Goal: Task Accomplishment & Management: Use online tool/utility

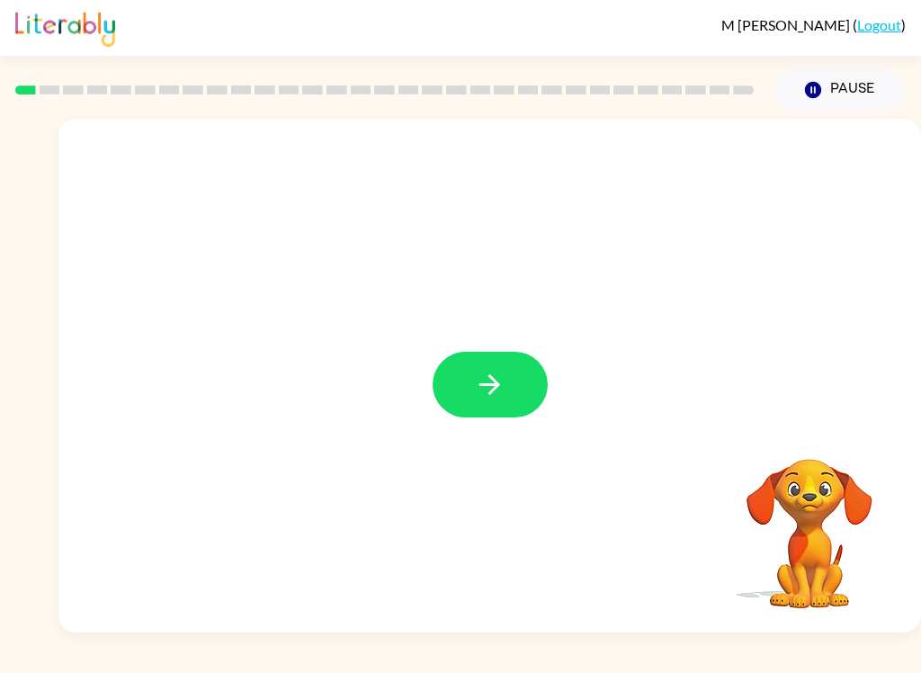
click at [521, 371] on button "button" at bounding box center [490, 385] width 115 height 66
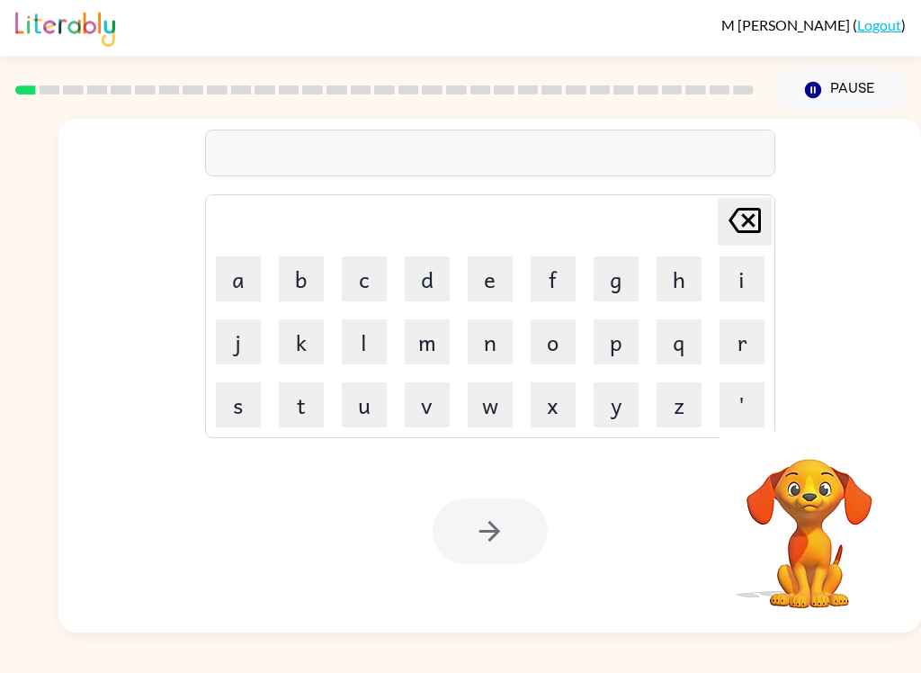
click at [303, 292] on button "b" at bounding box center [301, 278] width 45 height 45
click at [563, 338] on button "o" at bounding box center [553, 341] width 45 height 45
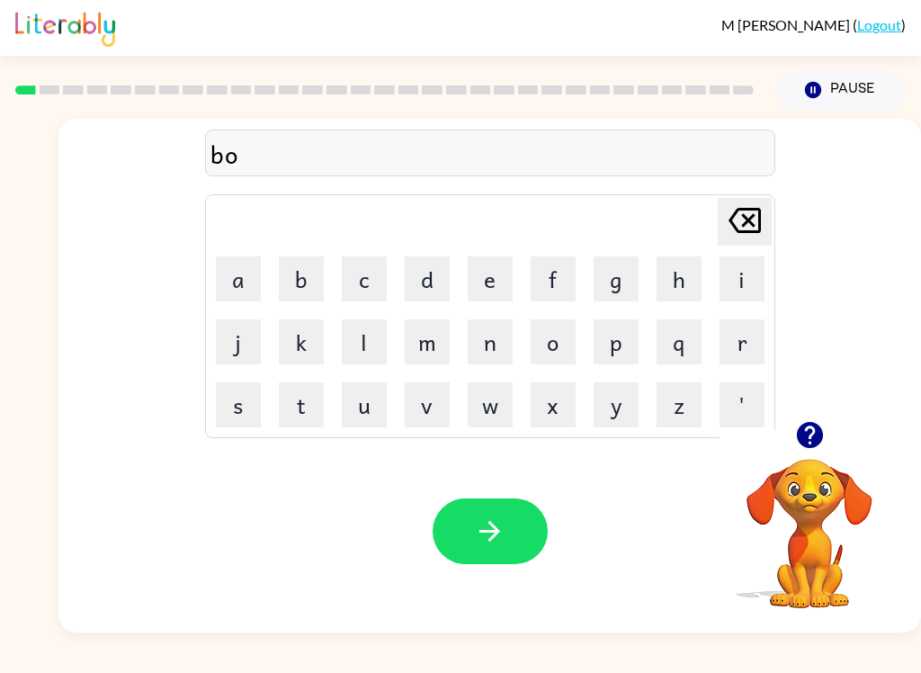
click at [743, 334] on button "r" at bounding box center [742, 341] width 45 height 45
click at [430, 272] on button "d" at bounding box center [427, 278] width 45 height 45
click at [498, 276] on button "e" at bounding box center [490, 278] width 45 height 45
click at [750, 341] on button "r" at bounding box center [742, 341] width 45 height 45
click at [479, 529] on icon "button" at bounding box center [489, 531] width 31 height 31
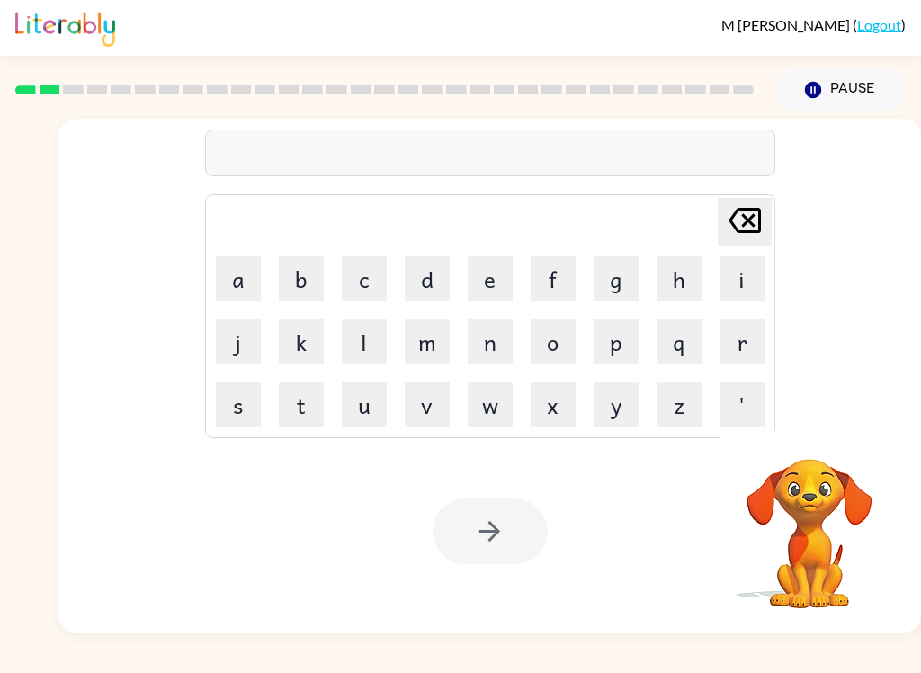
click at [367, 282] on button "c" at bounding box center [364, 278] width 45 height 45
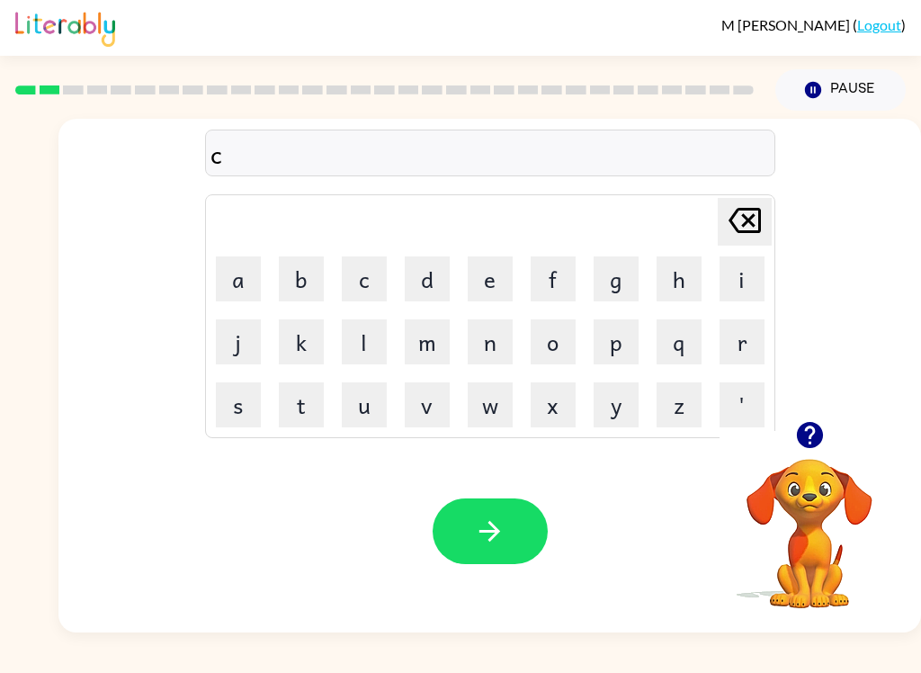
click at [819, 452] on button "button" at bounding box center [810, 435] width 46 height 46
click at [547, 339] on button "o" at bounding box center [553, 341] width 45 height 45
click at [244, 267] on button "a" at bounding box center [238, 278] width 45 height 45
click at [493, 335] on button "n" at bounding box center [490, 341] width 45 height 45
click at [291, 404] on button "t" at bounding box center [301, 404] width 45 height 45
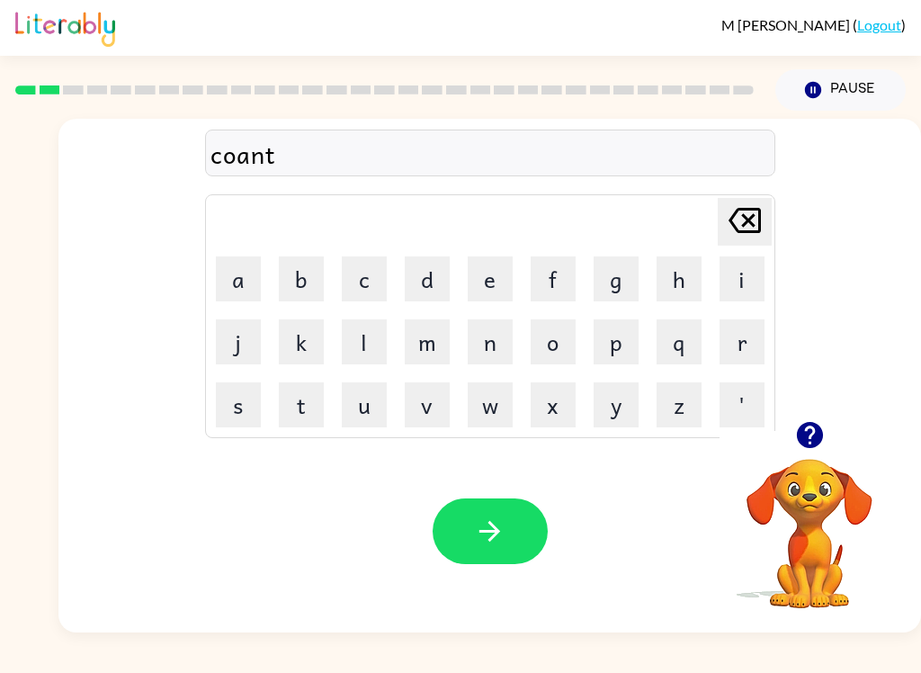
click at [744, 214] on icon "[PERSON_NAME] last character input" at bounding box center [744, 220] width 43 height 43
click at [743, 214] on icon at bounding box center [745, 220] width 32 height 25
click at [746, 224] on icon at bounding box center [745, 220] width 32 height 25
click at [745, 223] on icon at bounding box center [745, 220] width 32 height 25
click at [549, 335] on button "o" at bounding box center [553, 341] width 45 height 45
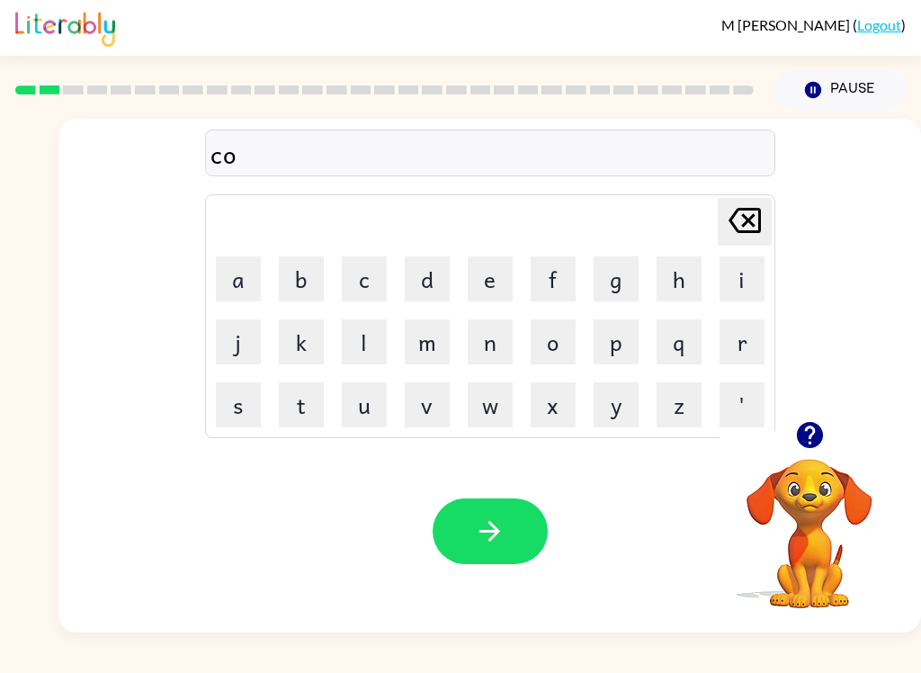
click at [364, 403] on button "u" at bounding box center [364, 404] width 45 height 45
click at [485, 334] on button "n" at bounding box center [490, 341] width 45 height 45
click at [291, 403] on button "t" at bounding box center [301, 404] width 45 height 45
click at [512, 534] on button "button" at bounding box center [490, 531] width 115 height 66
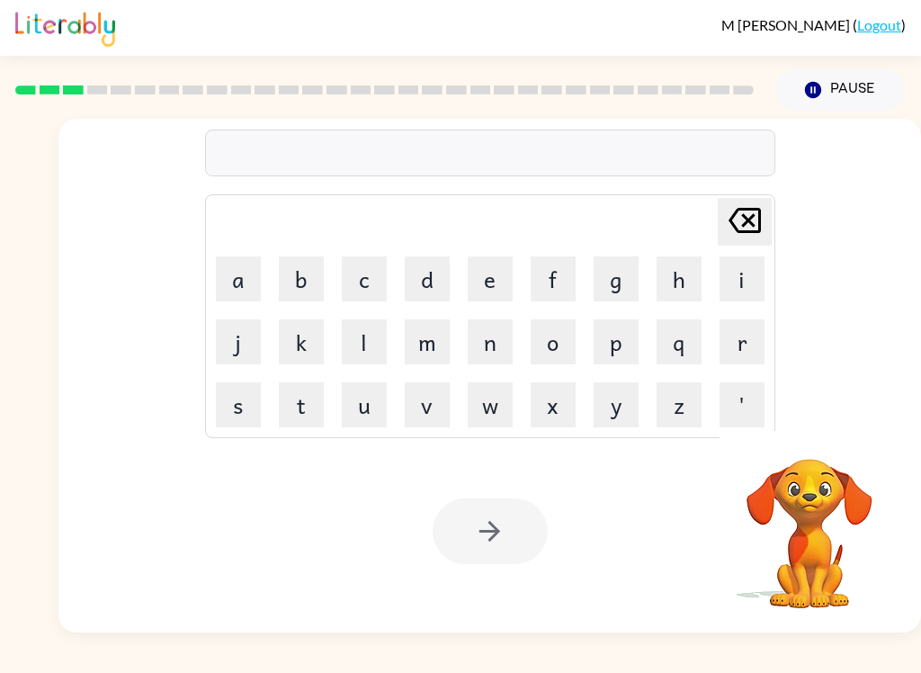
click at [363, 360] on button "l" at bounding box center [364, 341] width 45 height 45
click at [546, 351] on button "o" at bounding box center [553, 341] width 45 height 45
click at [368, 292] on button "c" at bounding box center [364, 278] width 45 height 45
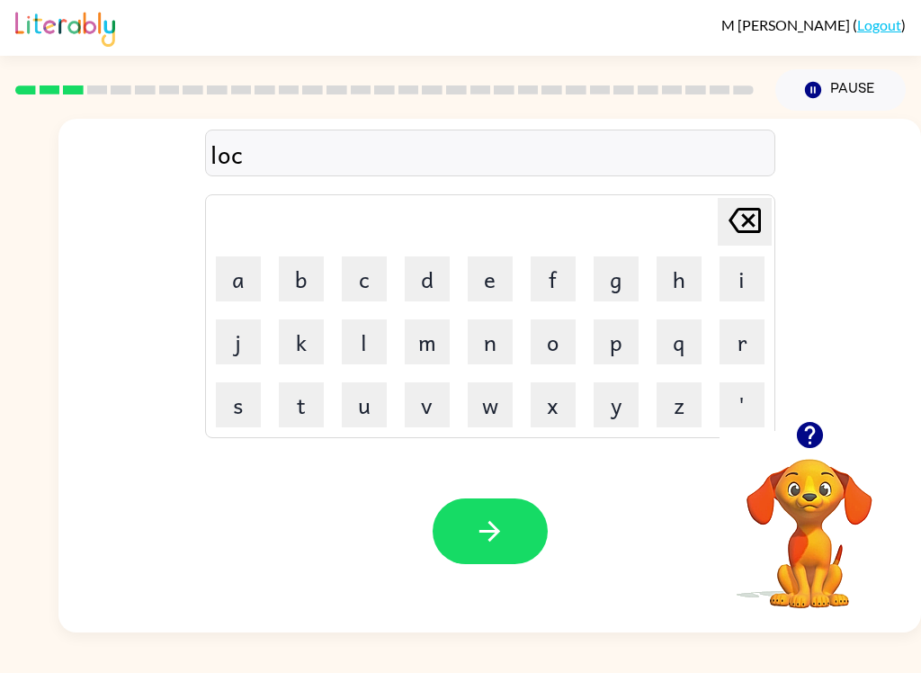
click at [303, 416] on button "t" at bounding box center [301, 404] width 45 height 45
click at [742, 218] on icon "[PERSON_NAME] last character input" at bounding box center [744, 220] width 43 height 43
click at [243, 284] on button "a" at bounding box center [238, 278] width 45 height 45
click at [302, 401] on button "t" at bounding box center [301, 404] width 45 height 45
click at [499, 284] on button "e" at bounding box center [490, 278] width 45 height 45
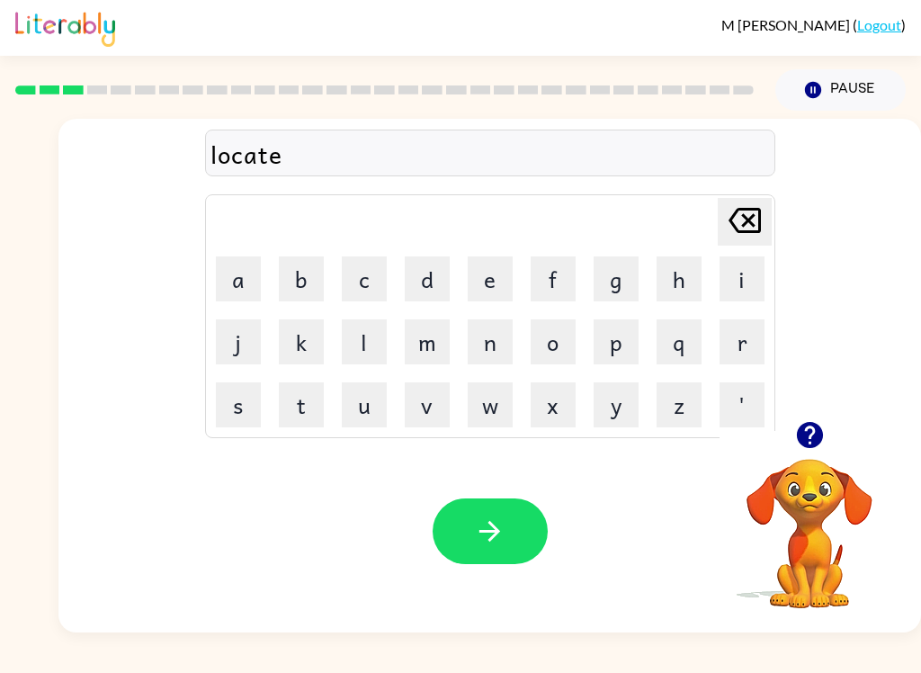
click at [502, 537] on icon "button" at bounding box center [489, 531] width 31 height 31
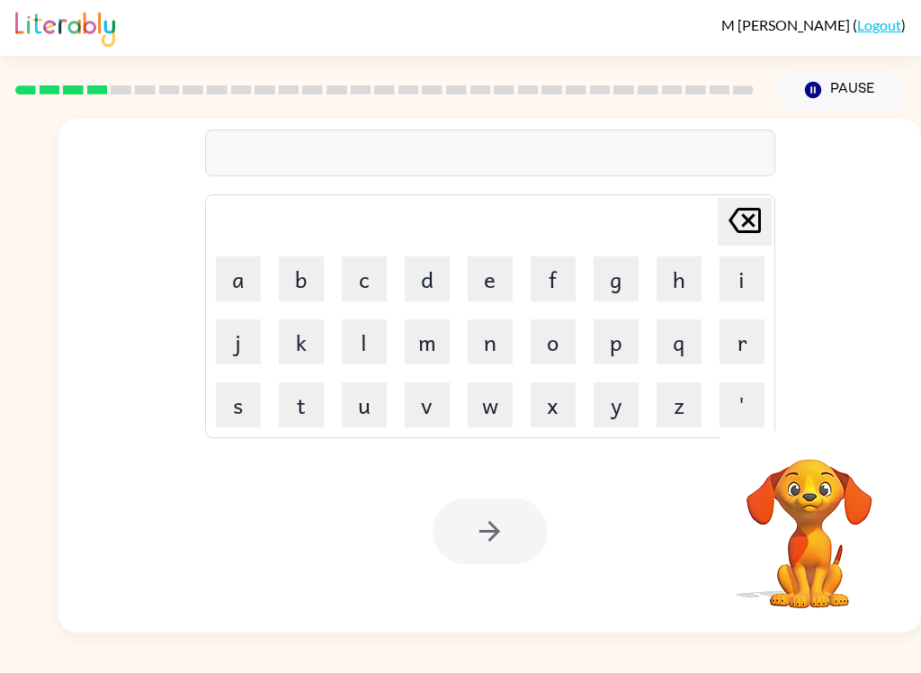
click at [311, 396] on button "t" at bounding box center [301, 404] width 45 height 45
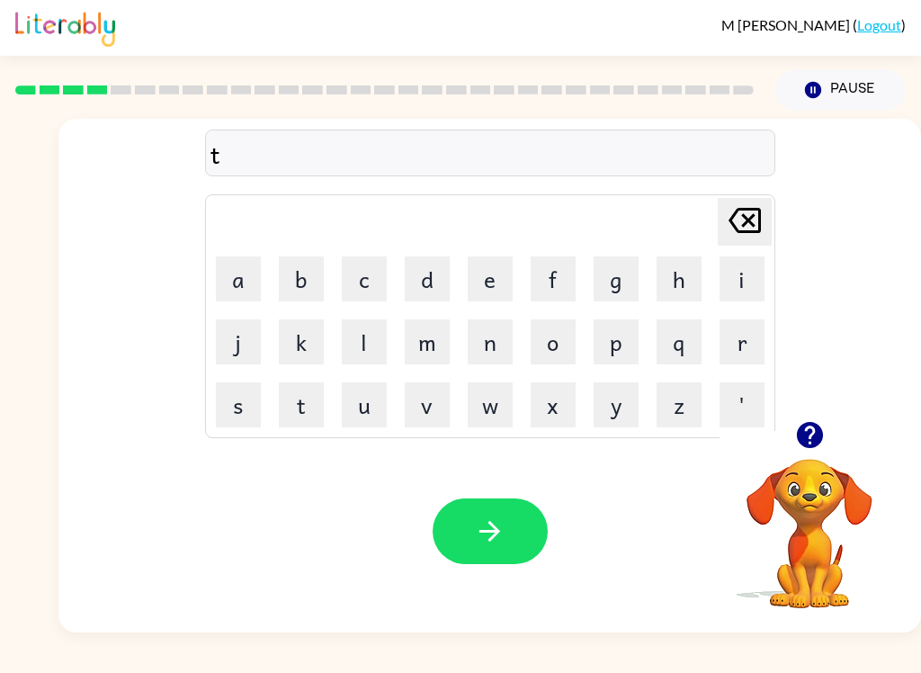
click at [495, 397] on button "w" at bounding box center [490, 404] width 45 height 45
click at [743, 284] on button "i" at bounding box center [742, 278] width 45 height 45
click at [494, 346] on button "n" at bounding box center [490, 341] width 45 height 45
click at [498, 525] on icon "button" at bounding box center [489, 531] width 31 height 31
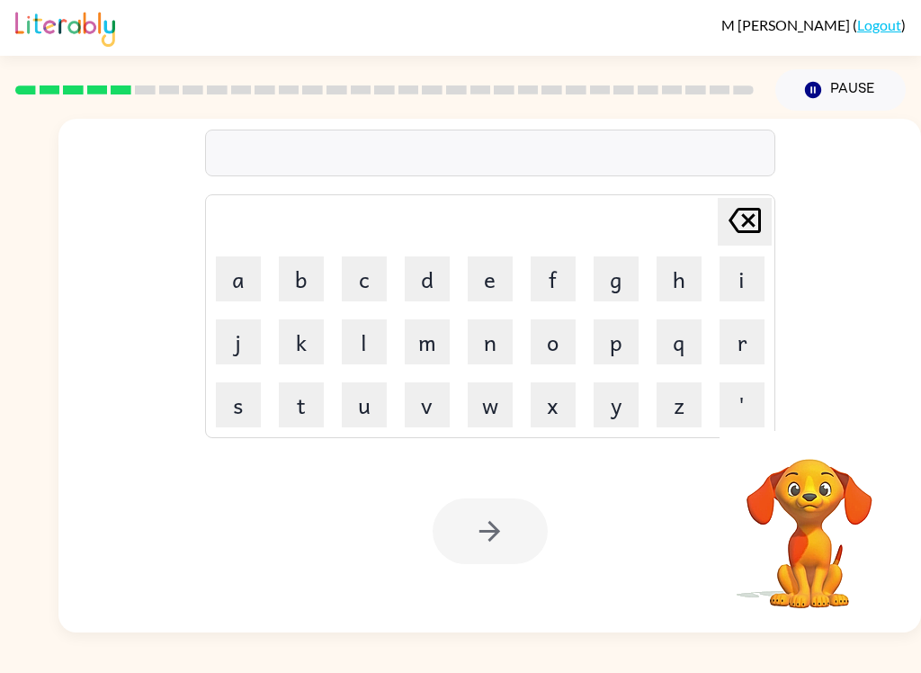
click at [503, 347] on button "n" at bounding box center [490, 341] width 45 height 45
click at [489, 268] on button "e" at bounding box center [490, 278] width 45 height 45
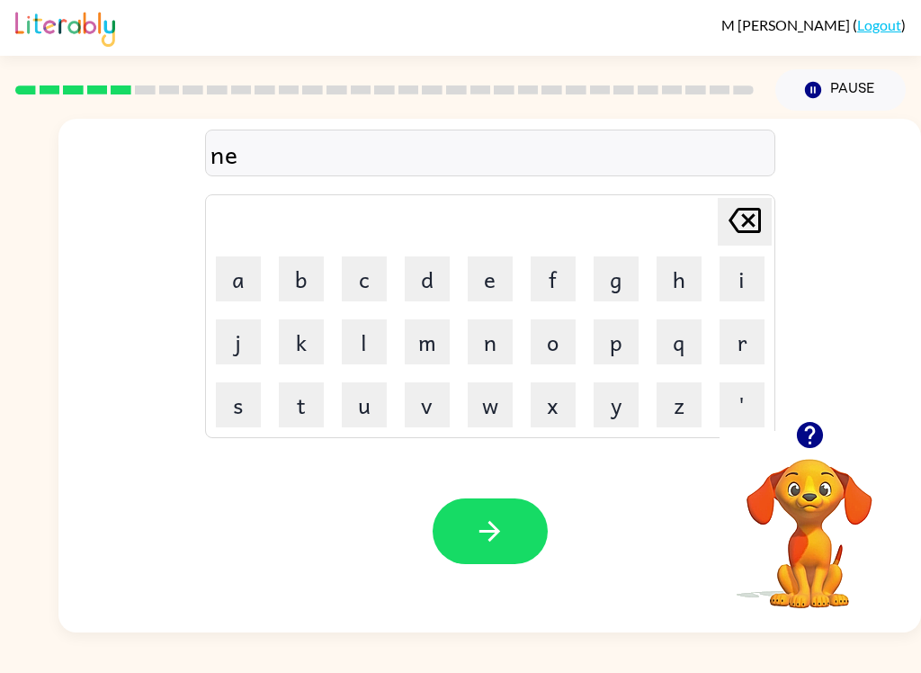
click at [749, 320] on button "r" at bounding box center [742, 341] width 45 height 45
click at [555, 346] on button "o" at bounding box center [553, 341] width 45 height 45
click at [371, 342] on button "l" at bounding box center [364, 341] width 45 height 45
click at [605, 274] on button "g" at bounding box center [616, 278] width 45 height 45
click at [741, 220] on icon "[PERSON_NAME] last character input" at bounding box center [744, 220] width 43 height 43
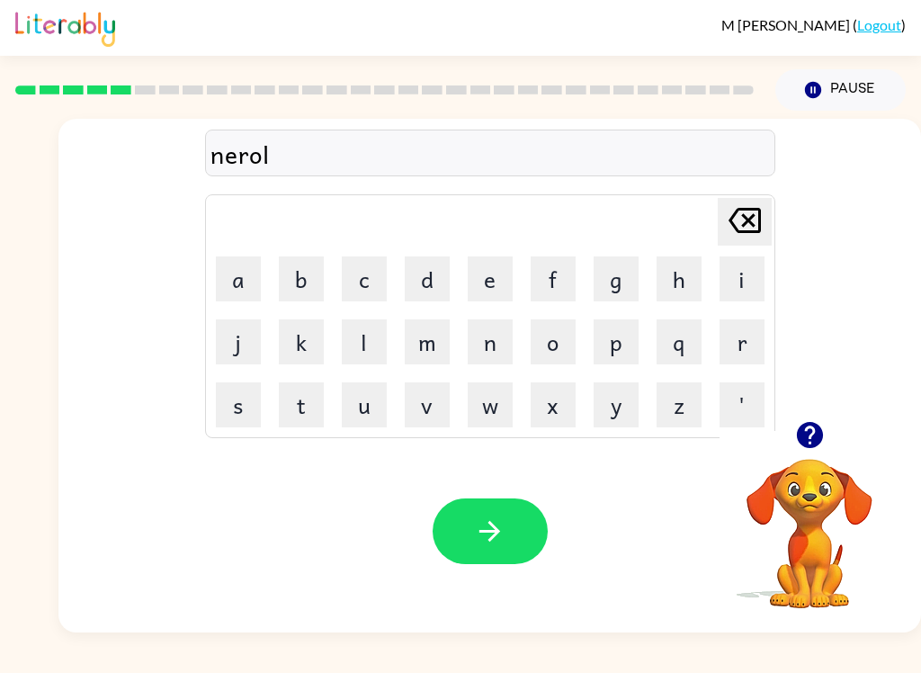
click at [619, 408] on button "y" at bounding box center [616, 404] width 45 height 45
click at [539, 542] on button "button" at bounding box center [490, 531] width 115 height 66
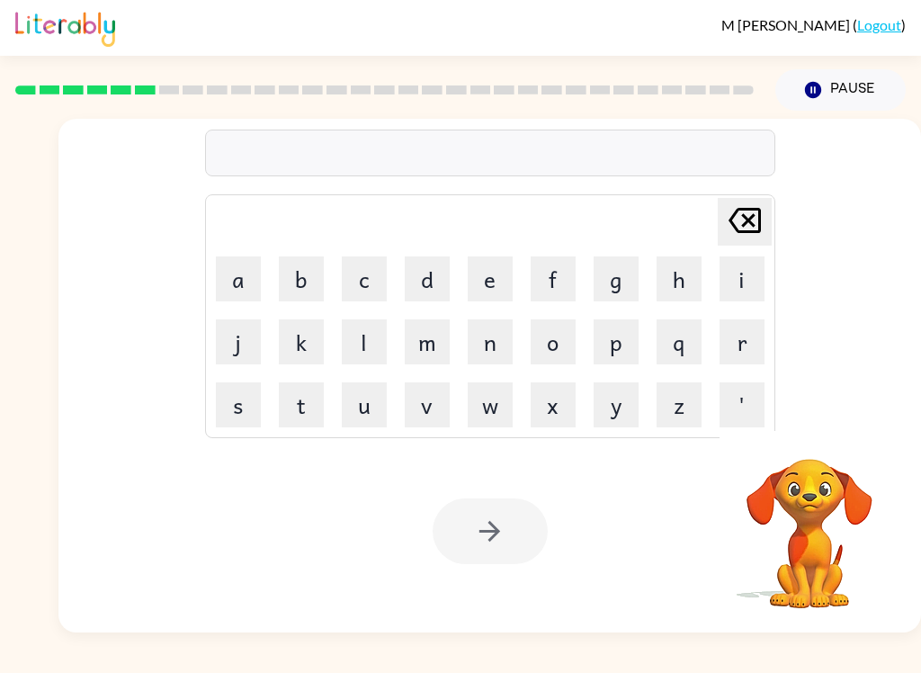
click at [309, 276] on button "b" at bounding box center [301, 278] width 45 height 45
click at [484, 272] on button "e" at bounding box center [490, 278] width 45 height 45
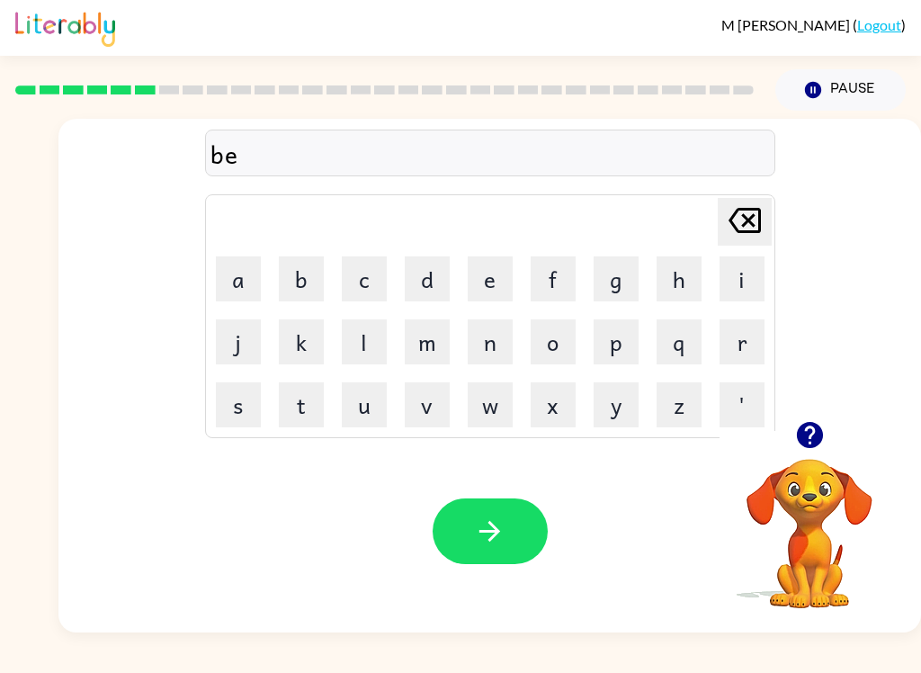
click at [665, 286] on button "h" at bounding box center [679, 278] width 45 height 45
click at [749, 259] on button "i" at bounding box center [742, 278] width 45 height 45
click at [491, 333] on button "n" at bounding box center [490, 341] width 45 height 45
click at [419, 278] on button "d" at bounding box center [427, 278] width 45 height 45
click at [474, 540] on icon "button" at bounding box center [489, 531] width 31 height 31
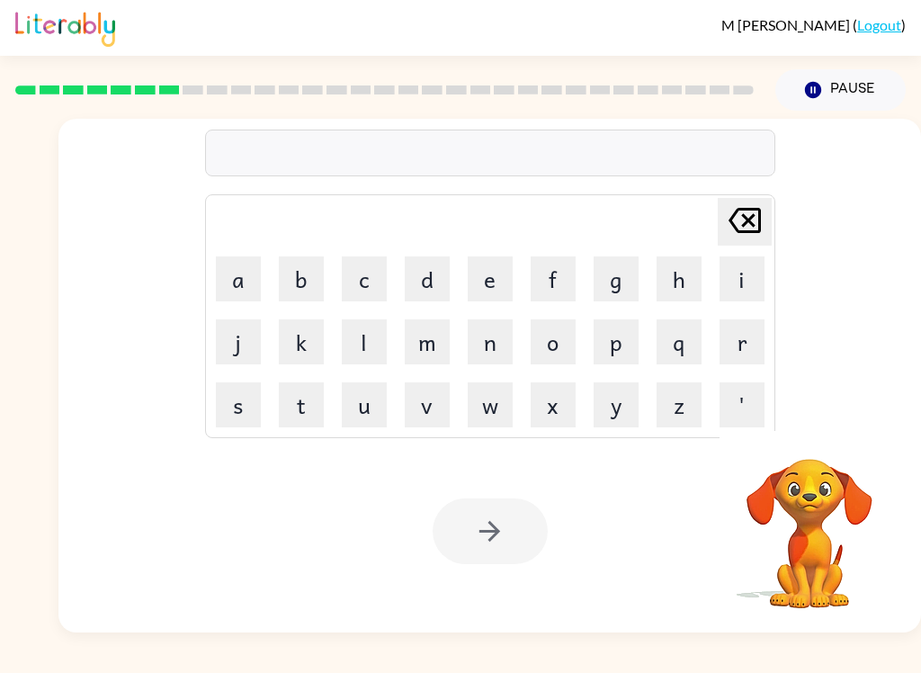
click at [308, 414] on button "t" at bounding box center [301, 404] width 45 height 45
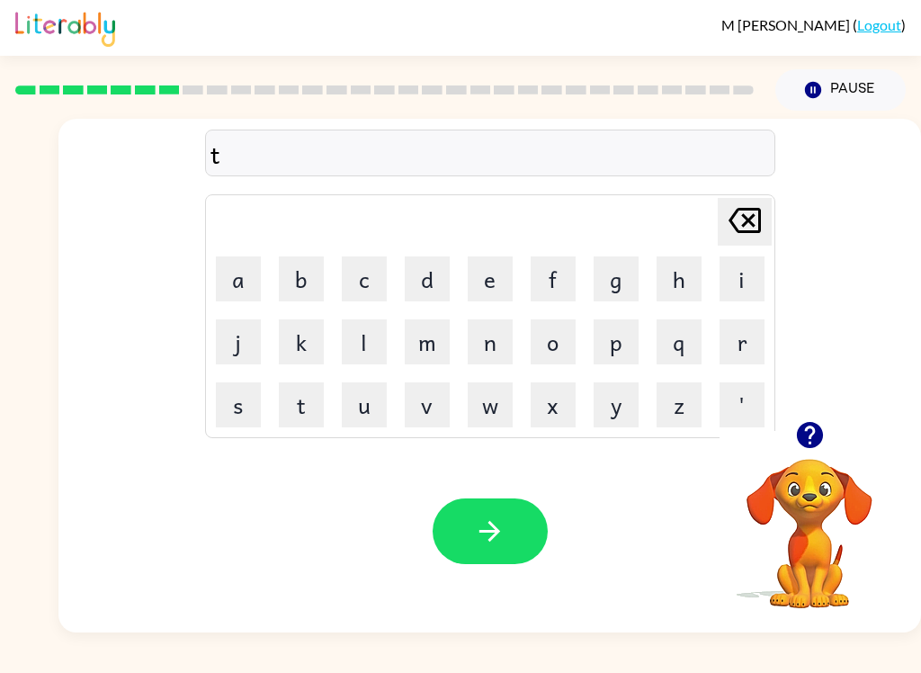
click at [732, 339] on button "r" at bounding box center [742, 341] width 45 height 45
click at [737, 276] on button "i" at bounding box center [742, 278] width 45 height 45
click at [369, 260] on button "c" at bounding box center [364, 278] width 45 height 45
click at [375, 338] on button "l" at bounding box center [364, 341] width 45 height 45
click at [743, 224] on icon at bounding box center [745, 220] width 32 height 25
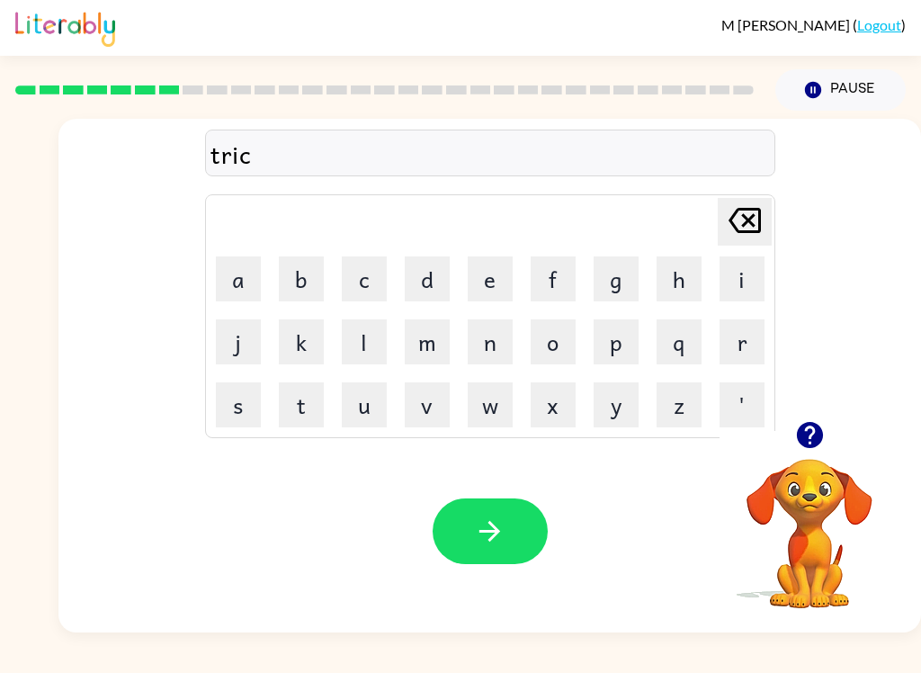
click at [749, 225] on icon "[PERSON_NAME] last character input" at bounding box center [744, 220] width 43 height 43
click at [371, 270] on button "c" at bounding box center [364, 278] width 45 height 45
click at [376, 354] on button "l" at bounding box center [364, 341] width 45 height 45
click at [495, 525] on icon "button" at bounding box center [489, 531] width 31 height 31
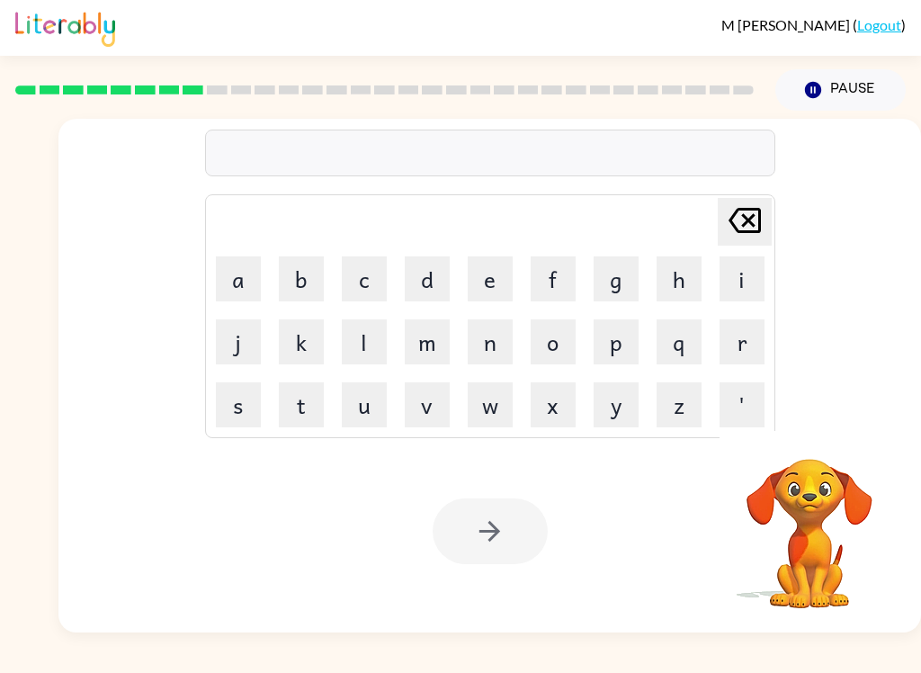
click at [415, 339] on button "m" at bounding box center [427, 341] width 45 height 45
click at [720, 265] on button "i" at bounding box center [742, 278] width 45 height 45
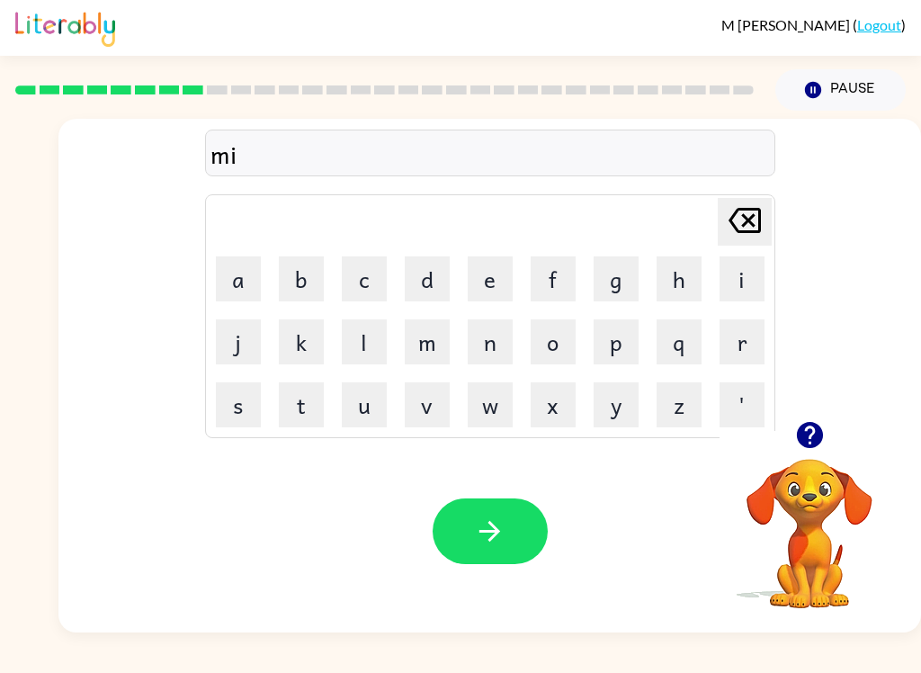
click at [722, 340] on button "r" at bounding box center [742, 341] width 45 height 45
click at [721, 289] on button "i" at bounding box center [742, 278] width 45 height 45
click at [355, 258] on button "c" at bounding box center [364, 278] width 45 height 45
click at [363, 403] on button "u" at bounding box center [364, 404] width 45 height 45
click at [372, 352] on button "l" at bounding box center [364, 341] width 45 height 45
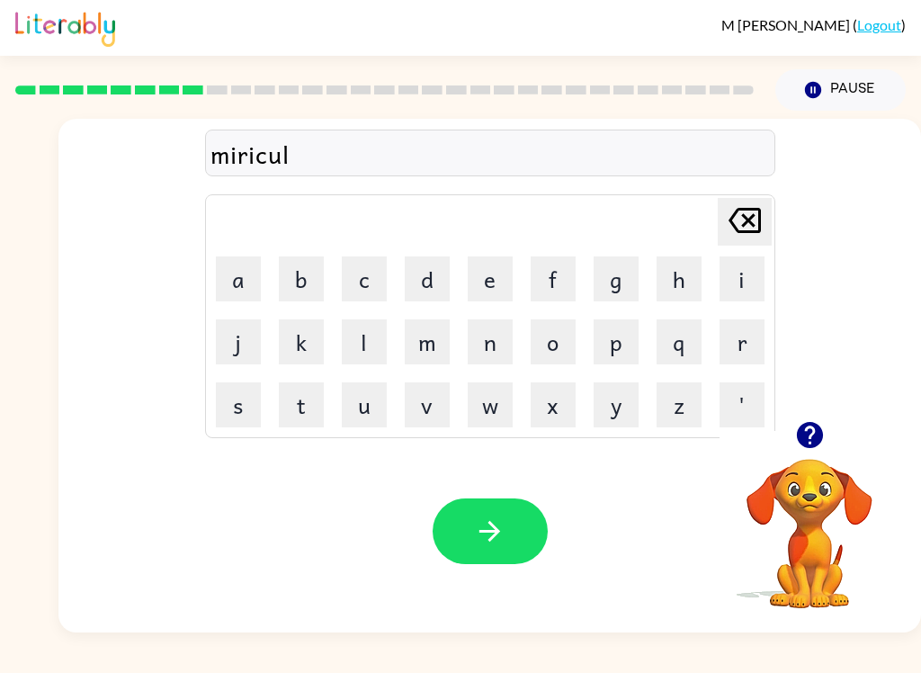
click at [489, 519] on icon "button" at bounding box center [489, 531] width 31 height 31
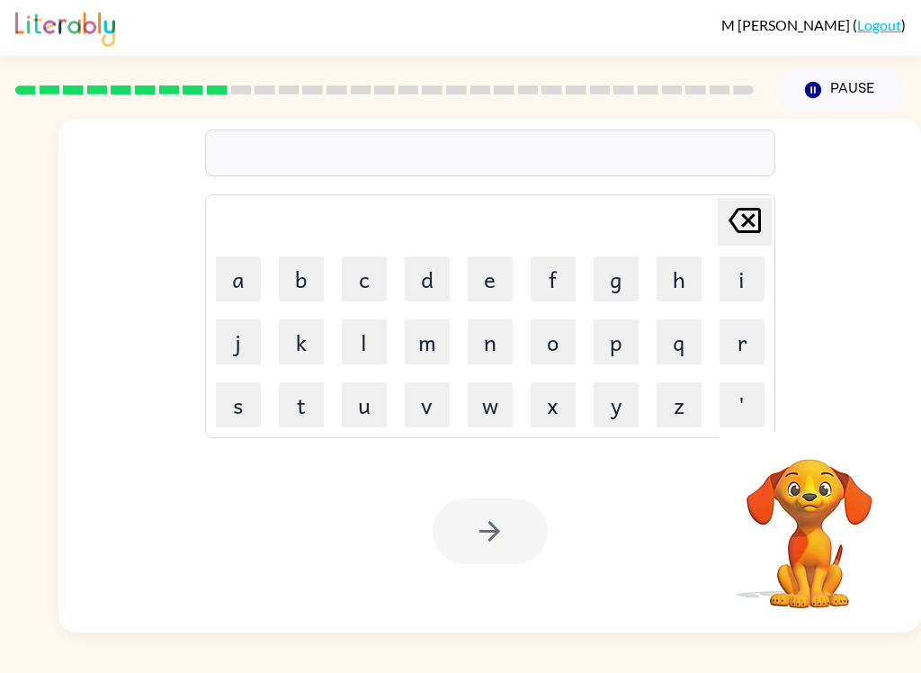
click at [478, 339] on button "n" at bounding box center [490, 341] width 45 height 45
click at [746, 272] on button "i" at bounding box center [742, 278] width 45 height 45
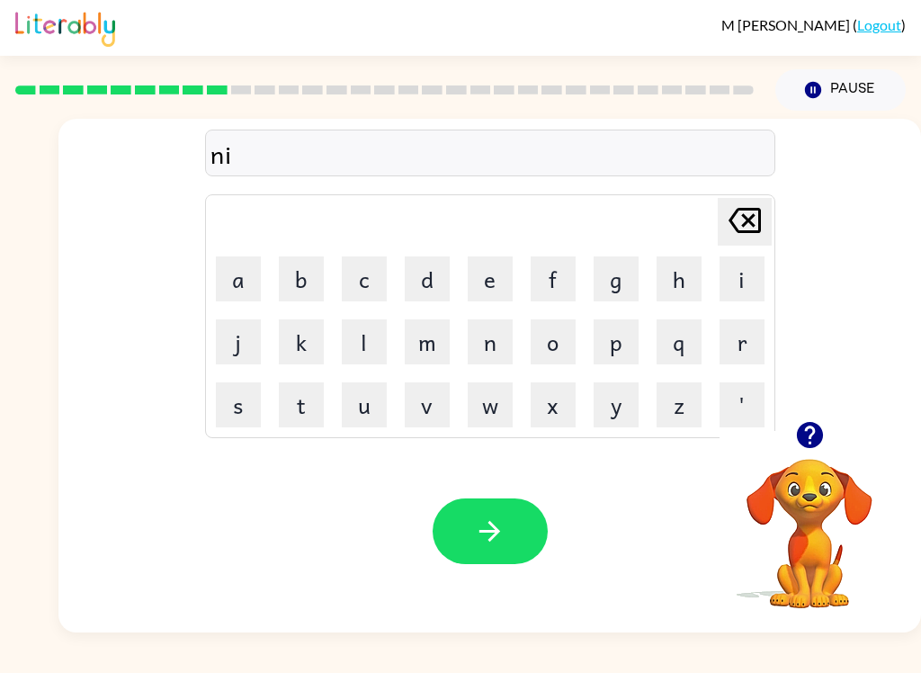
click at [415, 334] on button "m" at bounding box center [427, 341] width 45 height 45
click at [314, 263] on button "b" at bounding box center [301, 278] width 45 height 45
click at [367, 345] on button "l" at bounding box center [364, 341] width 45 height 45
click at [505, 517] on icon "button" at bounding box center [489, 531] width 31 height 31
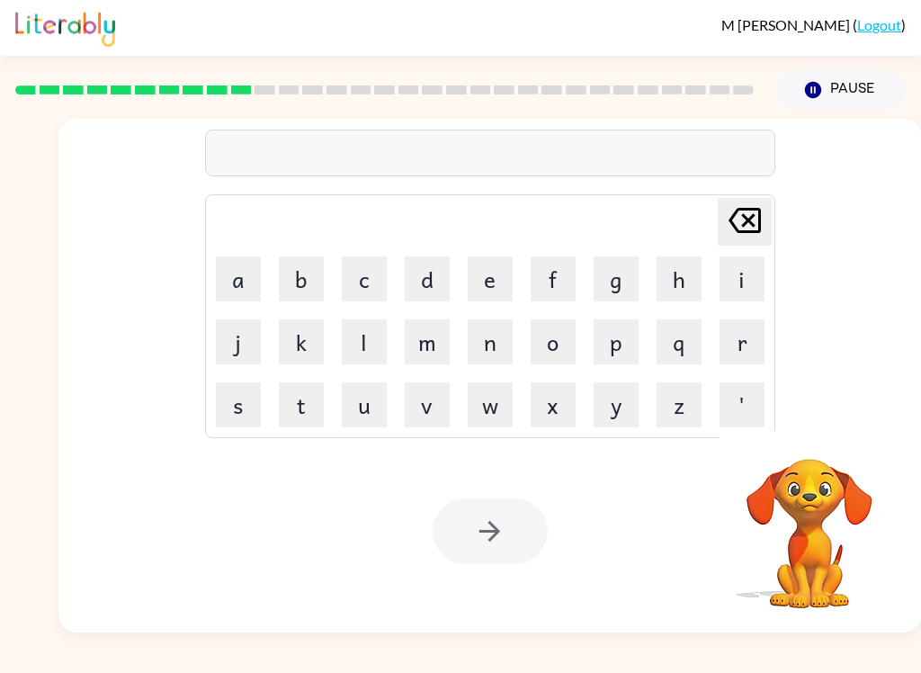
click at [347, 409] on button "u" at bounding box center [364, 404] width 45 height 45
click at [492, 338] on button "n" at bounding box center [490, 341] width 45 height 45
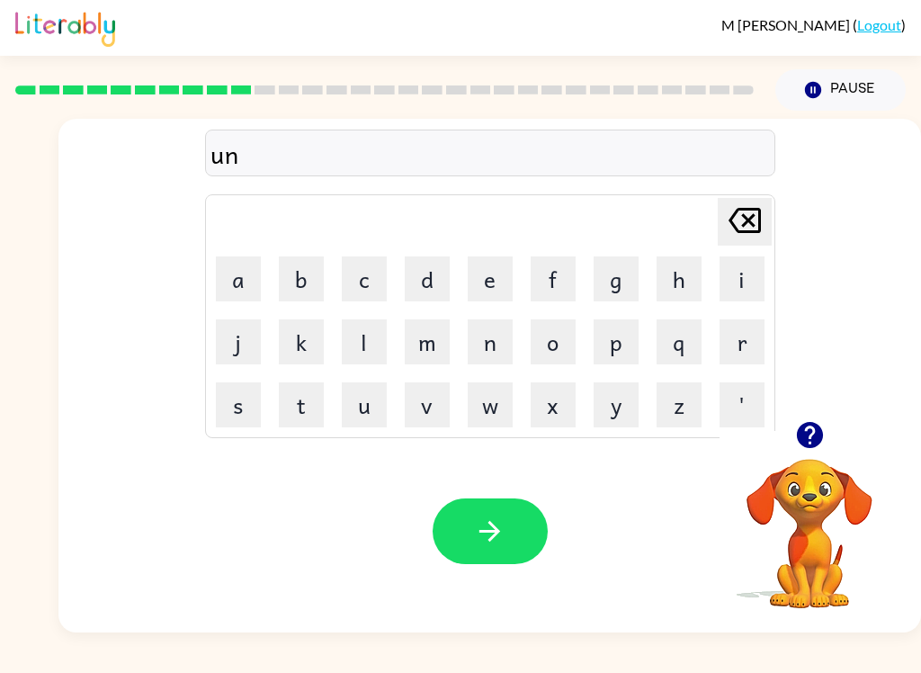
click at [562, 277] on button "f" at bounding box center [553, 278] width 45 height 45
click at [551, 345] on button "o" at bounding box center [553, 341] width 45 height 45
click at [368, 335] on button "l" at bounding box center [364, 341] width 45 height 45
click at [417, 282] on button "d" at bounding box center [427, 278] width 45 height 45
click at [513, 535] on button "button" at bounding box center [490, 531] width 115 height 66
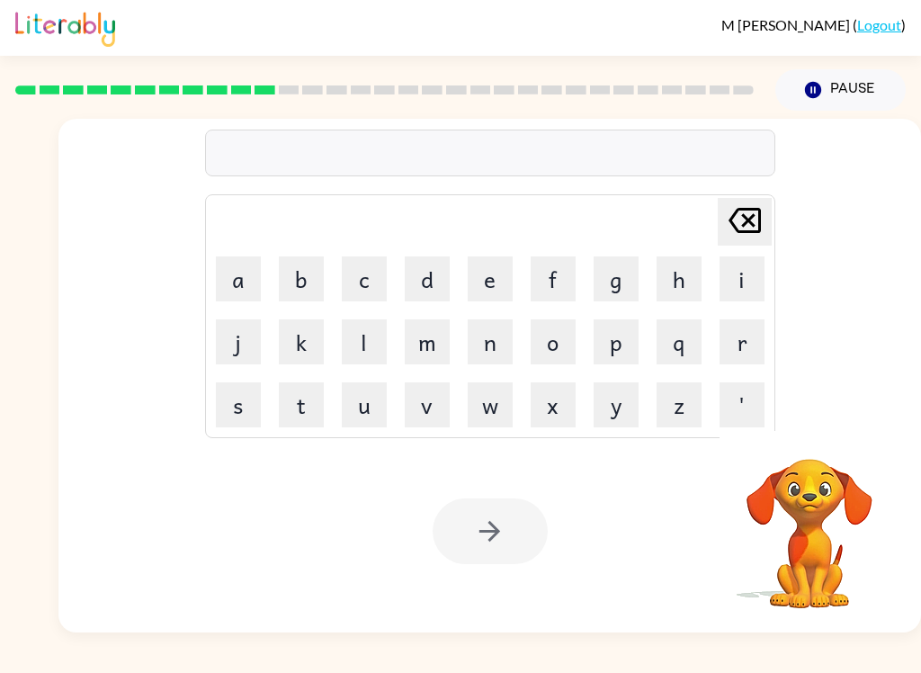
click at [431, 407] on button "v" at bounding box center [427, 404] width 45 height 45
click at [557, 349] on button "o" at bounding box center [553, 341] width 45 height 45
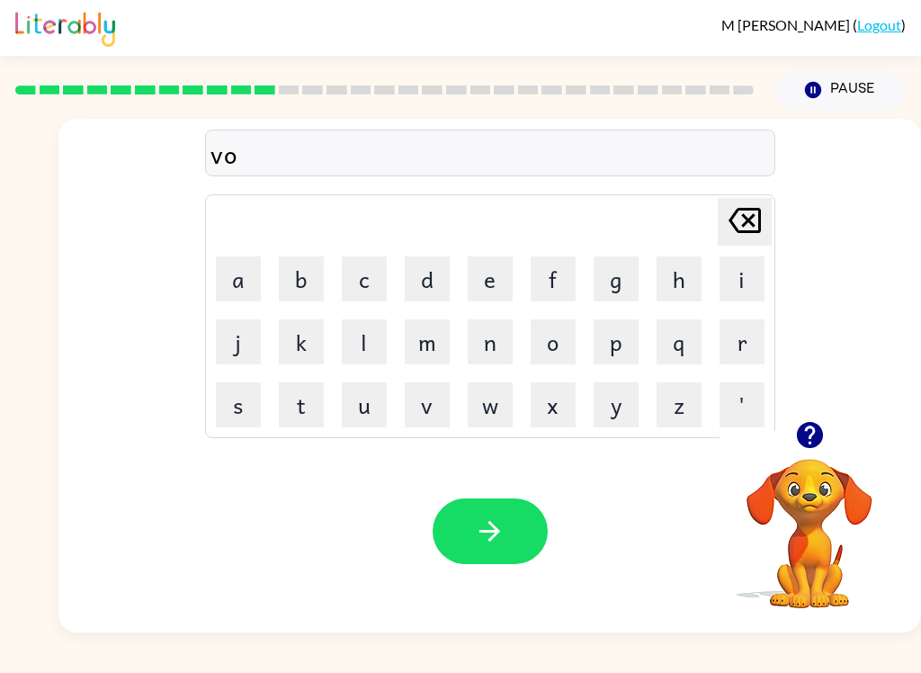
click at [257, 273] on button "a" at bounding box center [238, 278] width 45 height 45
click at [305, 384] on button "t" at bounding box center [301, 404] width 45 height 45
click at [749, 208] on icon "[PERSON_NAME] last character input" at bounding box center [744, 220] width 43 height 43
click at [748, 207] on icon "[PERSON_NAME] last character input" at bounding box center [744, 220] width 43 height 43
click at [350, 390] on button "u" at bounding box center [364, 404] width 45 height 45
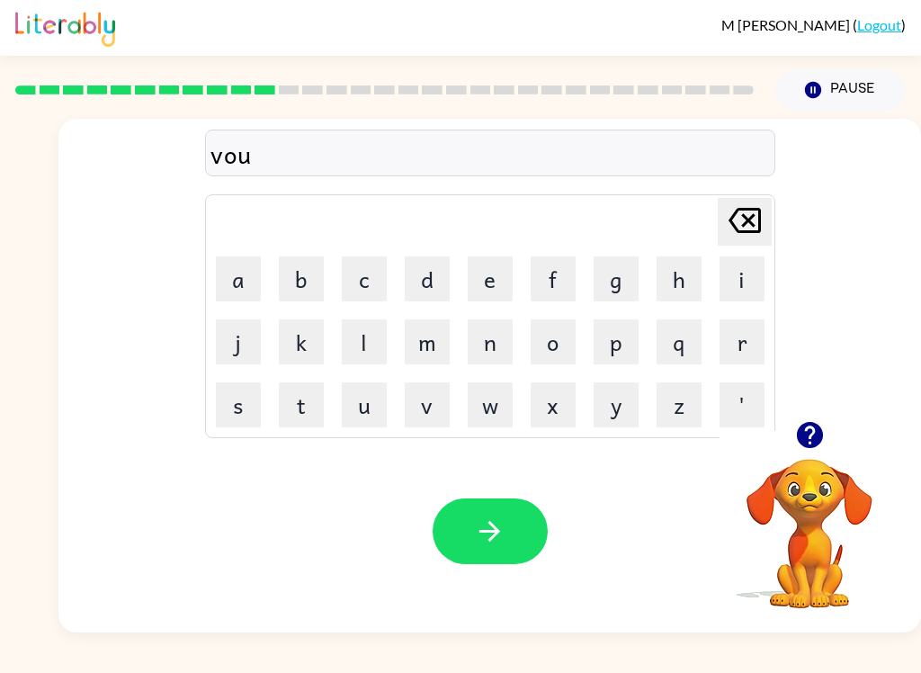
click at [291, 377] on td "t" at bounding box center [301, 404] width 61 height 61
click at [293, 382] on button "t" at bounding box center [301, 404] width 45 height 45
click at [748, 212] on icon "[PERSON_NAME] last character input" at bounding box center [744, 220] width 43 height 43
click at [735, 227] on icon at bounding box center [745, 220] width 32 height 25
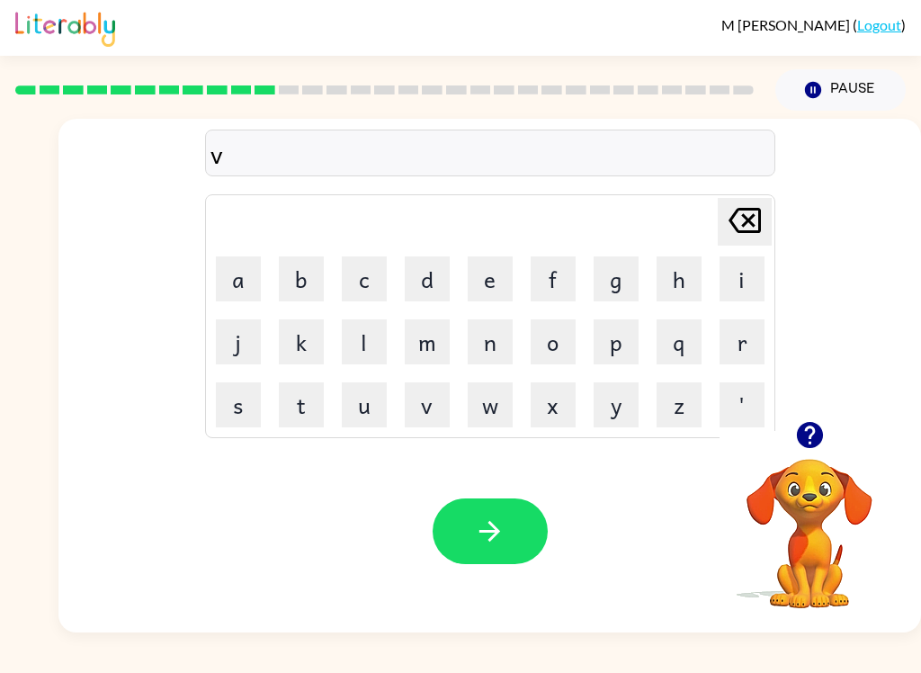
click at [369, 396] on button "u" at bounding box center [364, 404] width 45 height 45
click at [562, 333] on button "o" at bounding box center [553, 341] width 45 height 45
click at [300, 385] on button "t" at bounding box center [301, 404] width 45 height 45
click at [737, 203] on icon "[PERSON_NAME] last character input" at bounding box center [744, 220] width 43 height 43
click at [737, 202] on icon "[PERSON_NAME] last character input" at bounding box center [744, 220] width 43 height 43
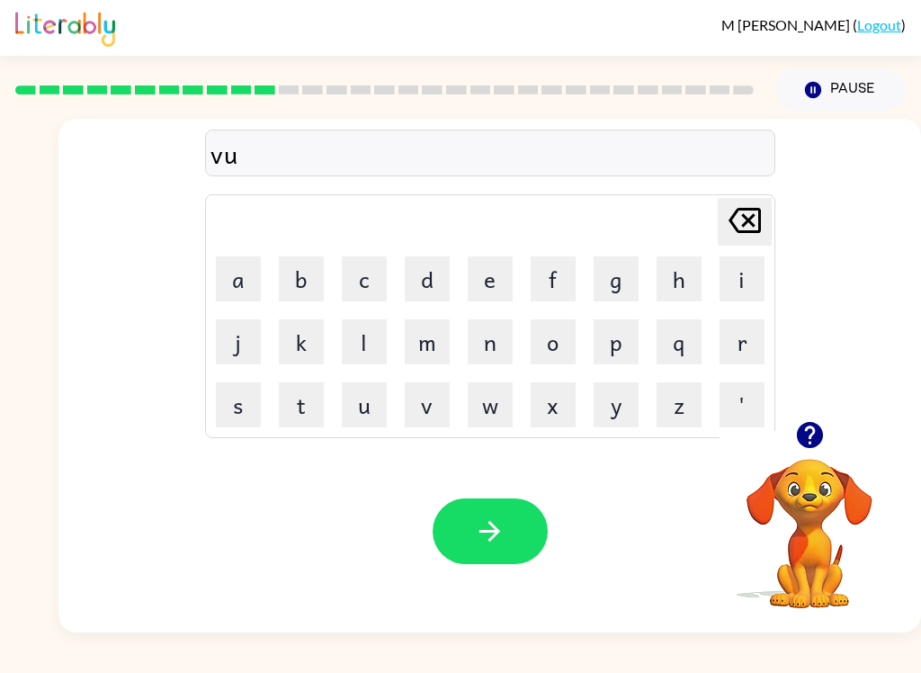
click at [721, 212] on button "[PERSON_NAME] last character input" at bounding box center [745, 222] width 54 height 48
click at [720, 211] on button "[PERSON_NAME] last character input" at bounding box center [745, 222] width 54 height 48
click at [432, 385] on button "v" at bounding box center [427, 404] width 45 height 45
click at [554, 320] on button "o" at bounding box center [553, 341] width 45 height 45
click at [815, 92] on icon "Pause" at bounding box center [813, 90] width 20 height 20
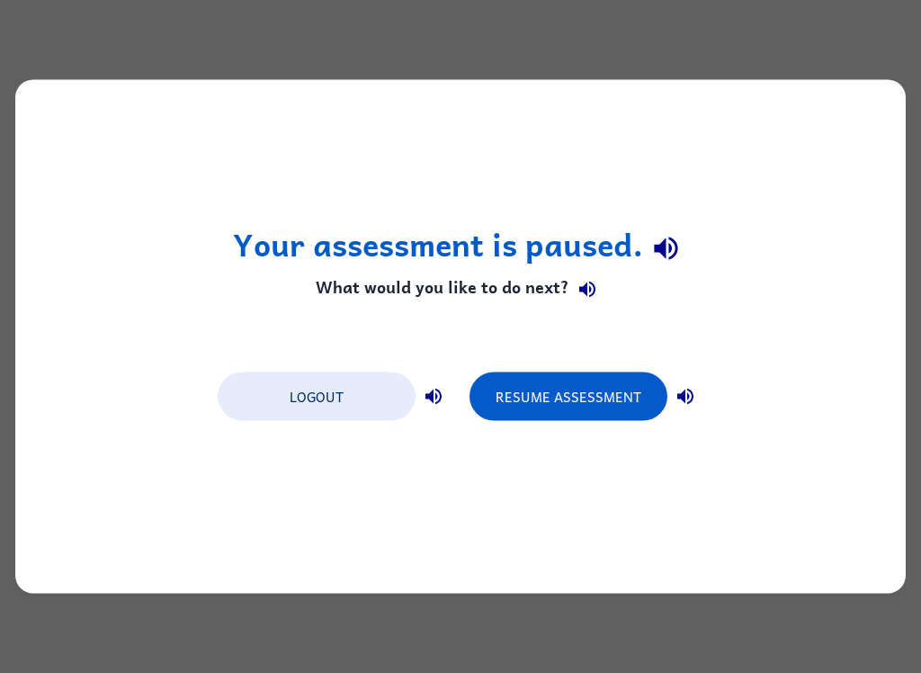
click at [549, 399] on button "Resume Assessment" at bounding box center [569, 396] width 198 height 49
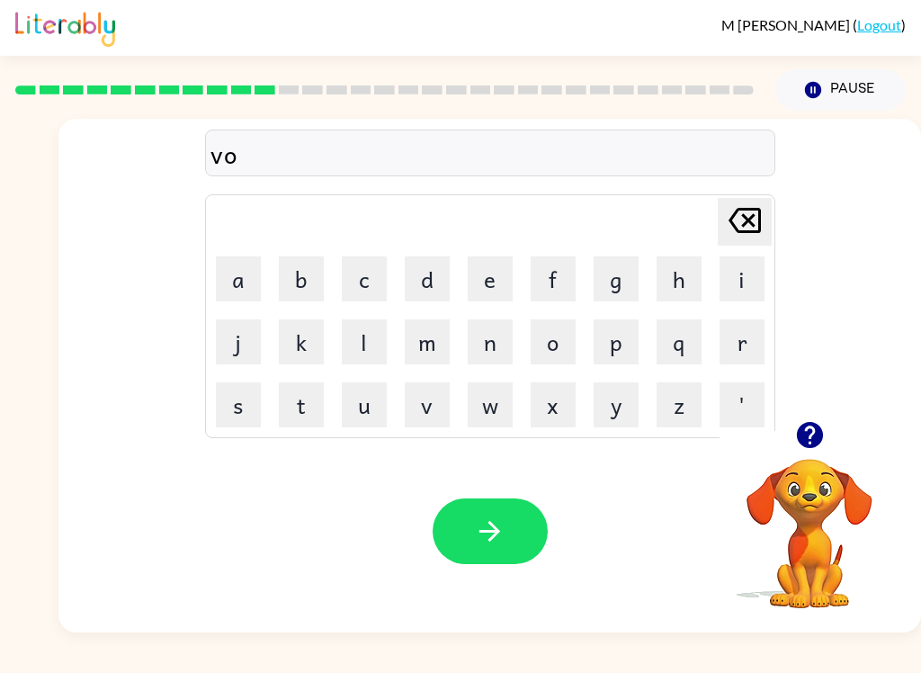
click at [749, 238] on icon "[PERSON_NAME] last character input" at bounding box center [744, 220] width 43 height 43
click at [511, 546] on button "button" at bounding box center [490, 531] width 115 height 66
click at [739, 279] on button "i" at bounding box center [742, 278] width 45 height 45
click at [510, 535] on button "button" at bounding box center [490, 531] width 115 height 66
click at [484, 523] on icon "button" at bounding box center [489, 531] width 31 height 31
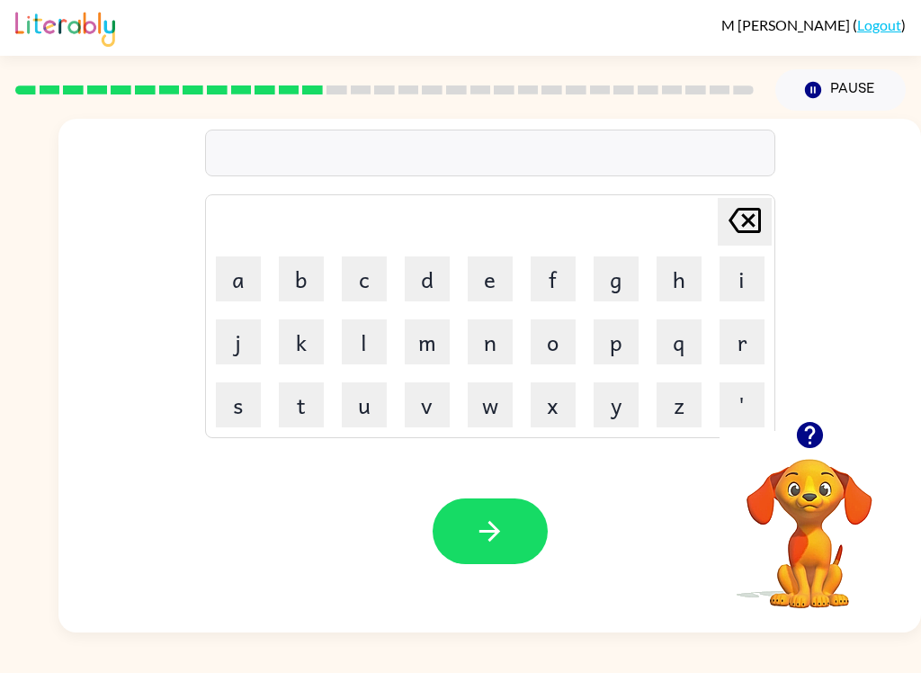
click at [563, 285] on button "f" at bounding box center [553, 278] width 45 height 45
click at [745, 272] on button "i" at bounding box center [742, 278] width 45 height 45
click at [466, 560] on button "button" at bounding box center [490, 531] width 115 height 66
click at [498, 551] on button "button" at bounding box center [490, 531] width 115 height 66
click at [476, 527] on icon "button" at bounding box center [489, 531] width 31 height 31
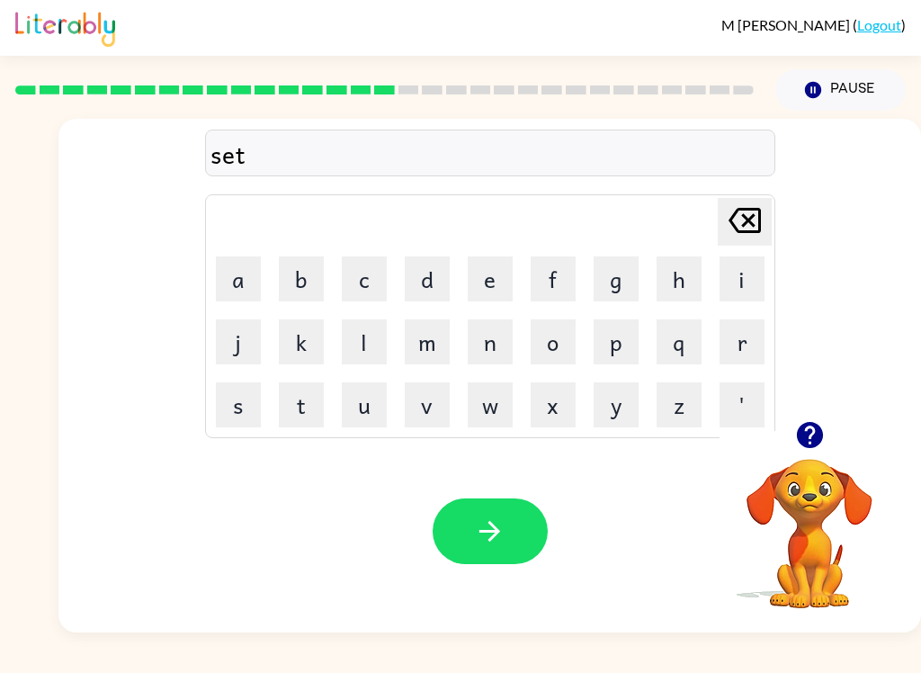
click at [499, 538] on icon "button" at bounding box center [489, 531] width 31 height 31
click at [480, 516] on button "button" at bounding box center [490, 531] width 115 height 66
click at [508, 525] on button "button" at bounding box center [490, 531] width 115 height 66
click at [512, 516] on button "button" at bounding box center [490, 531] width 115 height 66
click at [489, 537] on icon "button" at bounding box center [489, 531] width 31 height 31
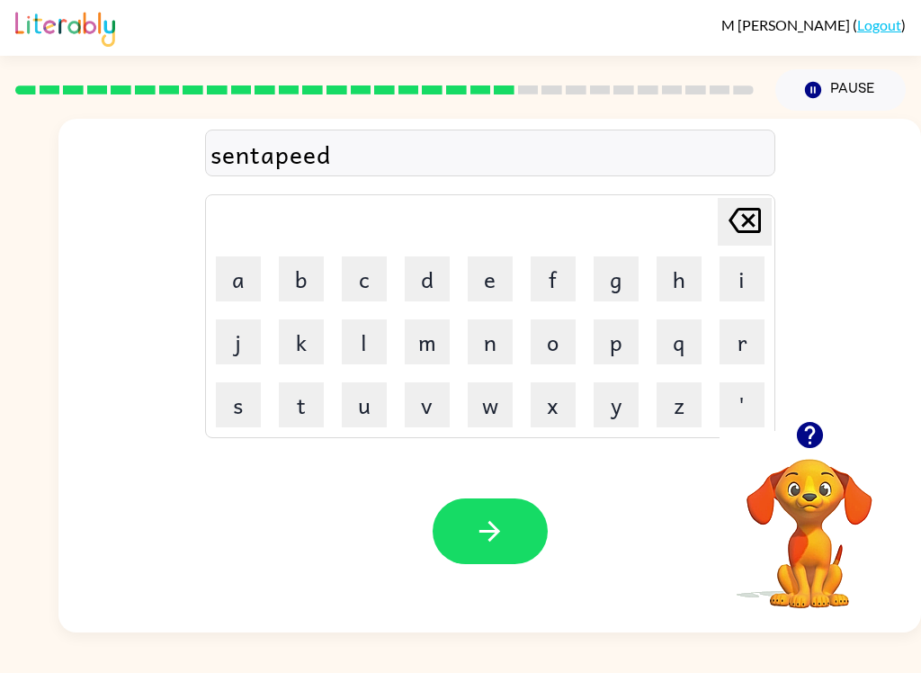
click at [518, 462] on div "Your browser must support playing .mp4 files to use Literably. Please try using…" at bounding box center [489, 531] width 863 height 202
click at [507, 501] on button "button" at bounding box center [490, 531] width 115 height 66
click at [745, 405] on button "'" at bounding box center [742, 404] width 45 height 45
click at [756, 211] on icon "[PERSON_NAME] last character input" at bounding box center [744, 220] width 43 height 43
click at [485, 559] on button "button" at bounding box center [490, 531] width 115 height 66
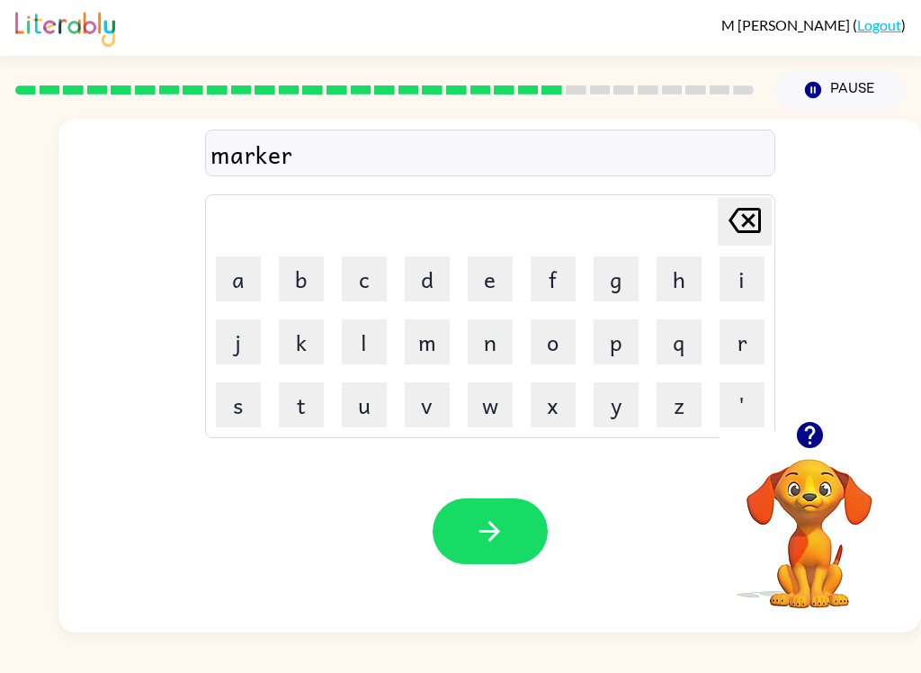
click at [502, 525] on icon "button" at bounding box center [489, 531] width 31 height 31
click at [457, 512] on button "button" at bounding box center [490, 531] width 115 height 66
click at [490, 523] on icon "button" at bounding box center [490, 531] width 21 height 21
